Goal: Find specific page/section: Find specific page/section

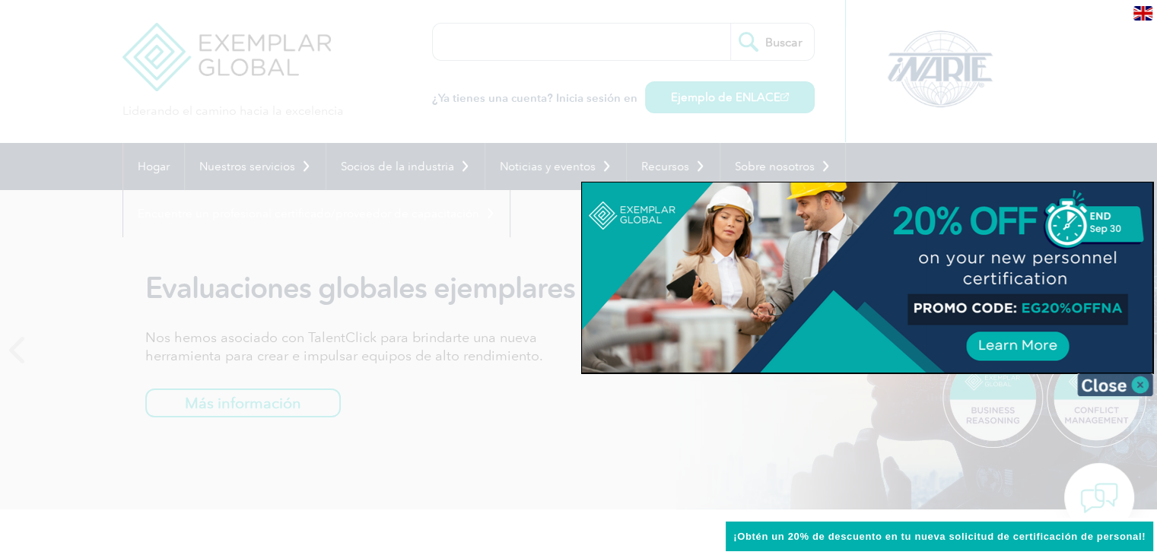
click at [1141, 381] on img at bounding box center [1115, 384] width 76 height 23
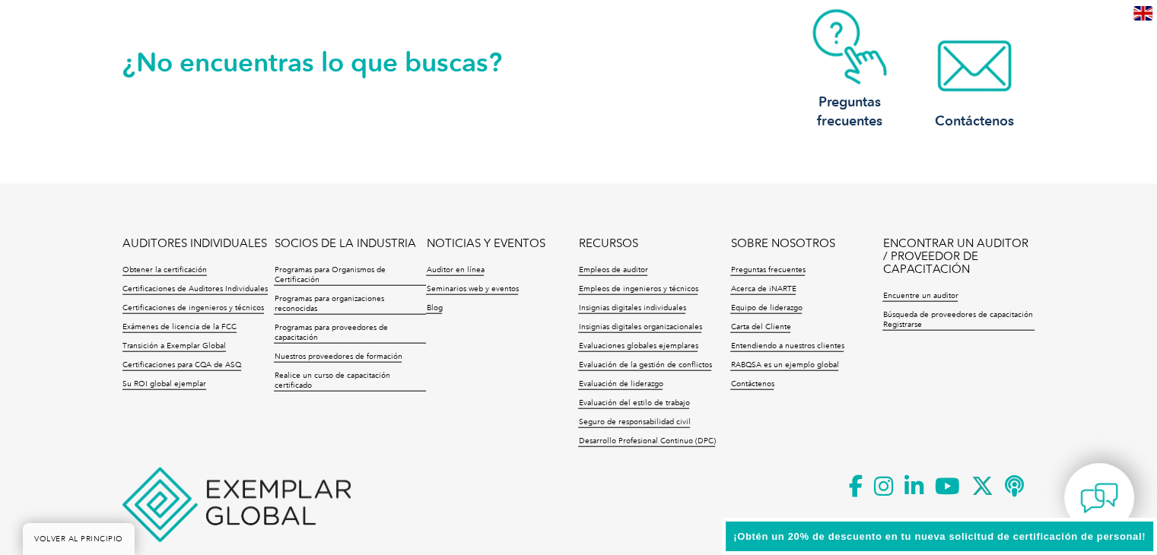
scroll to position [3650, 0]
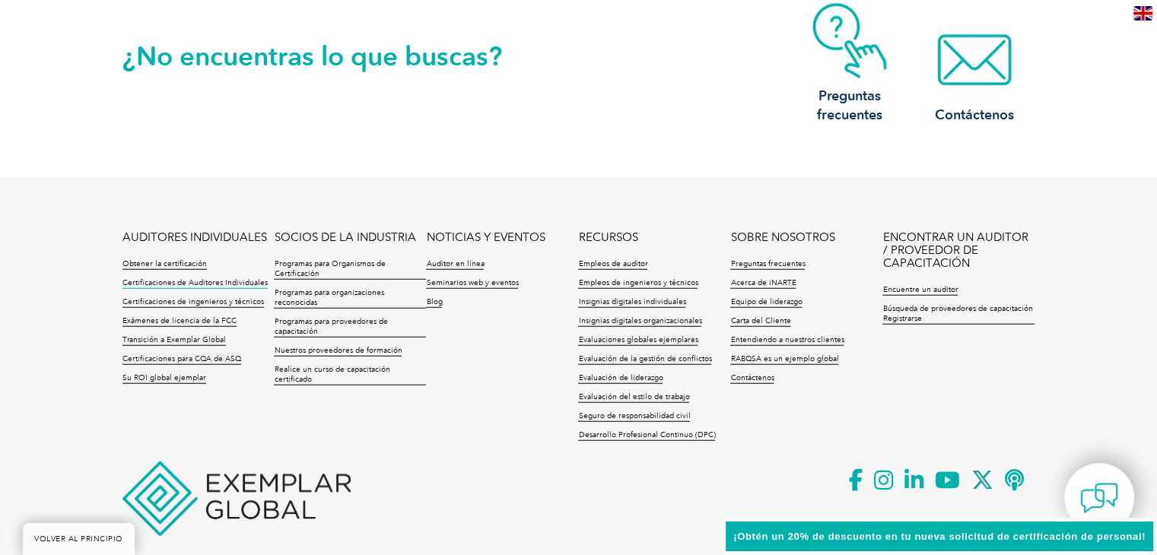
click at [205, 285] on font "Certificaciones de Auditores Individuales" at bounding box center [194, 282] width 145 height 9
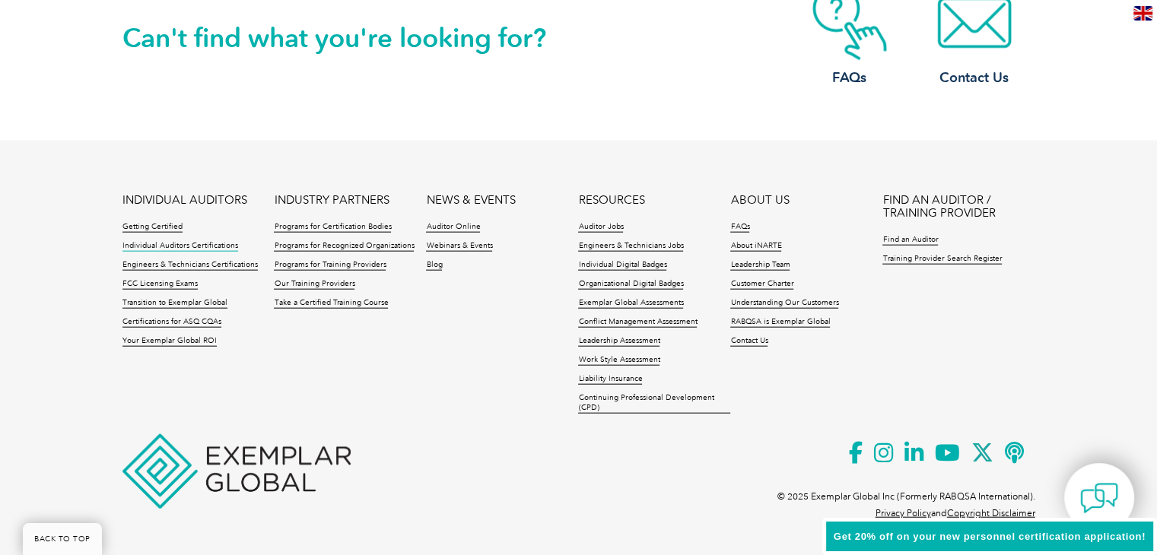
scroll to position [3599, 0]
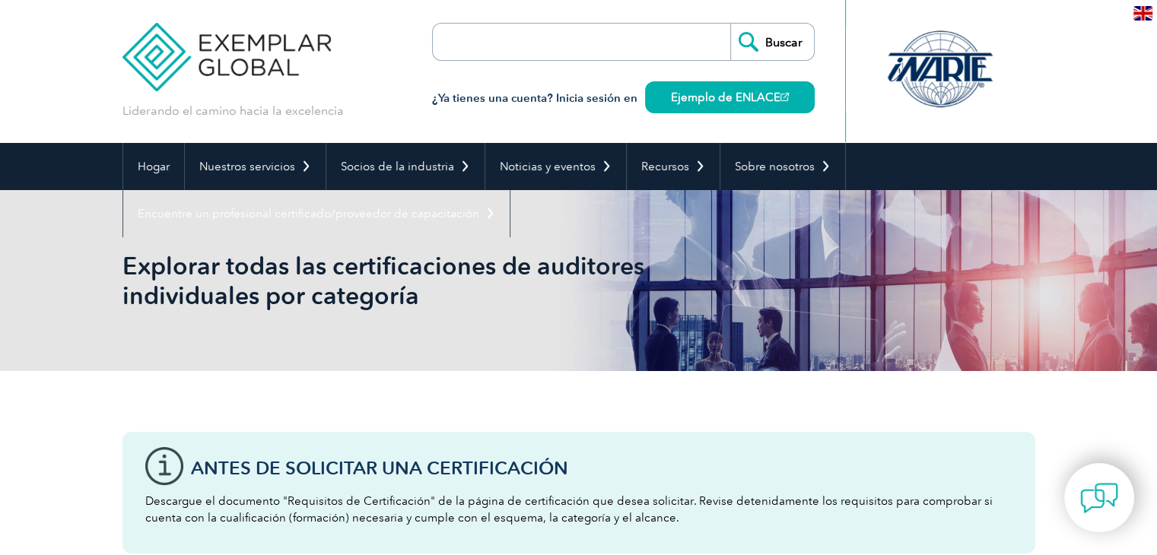
click at [527, 37] on input "search" at bounding box center [520, 42] width 160 height 37
type input "trinorma"
click at [730, 24] on input "Buscar" at bounding box center [772, 42] width 84 height 37
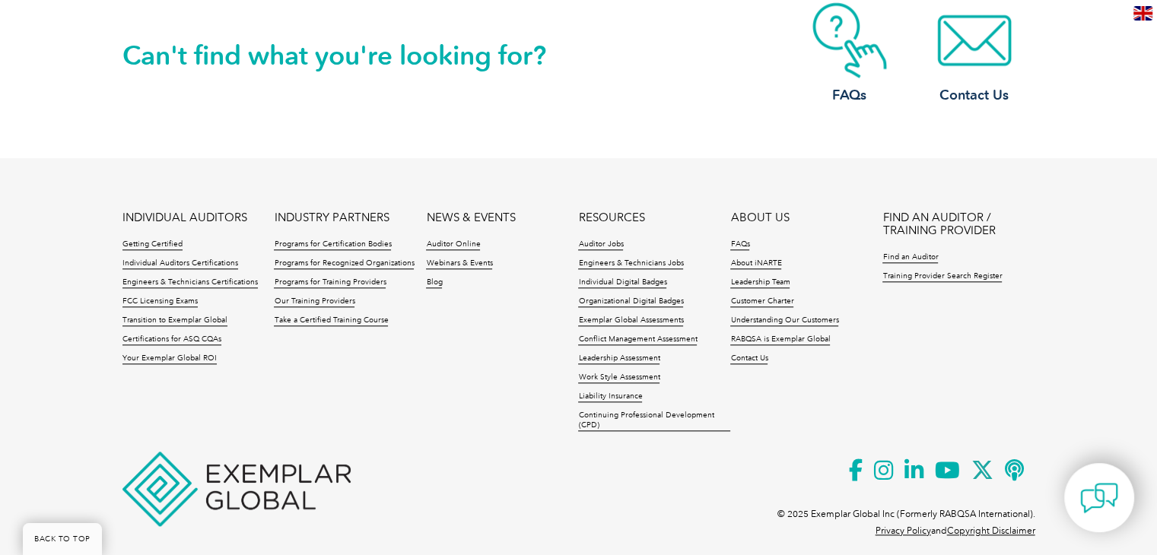
scroll to position [1646, 0]
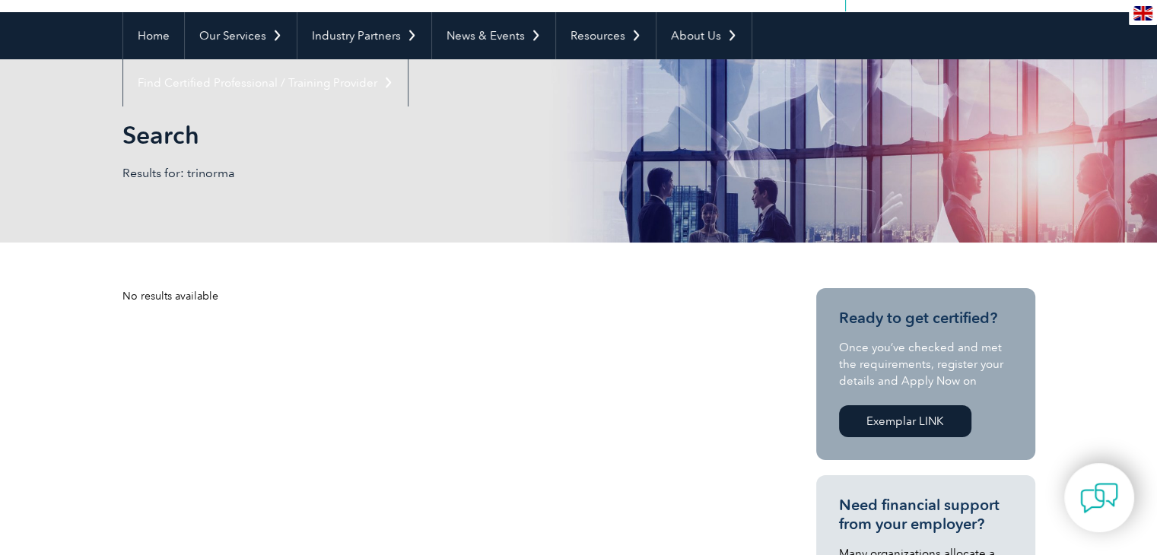
scroll to position [152, 0]
